Goal: Task Accomplishment & Management: Complete application form

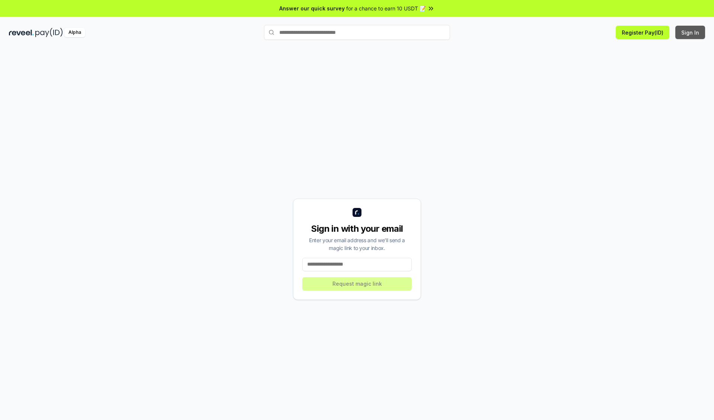
click at [690, 32] on button "Sign In" at bounding box center [690, 32] width 30 height 13
type input "**********"
click at [357, 283] on button "Request magic link" at bounding box center [356, 283] width 109 height 13
